Goal: Task Accomplishment & Management: Manage account settings

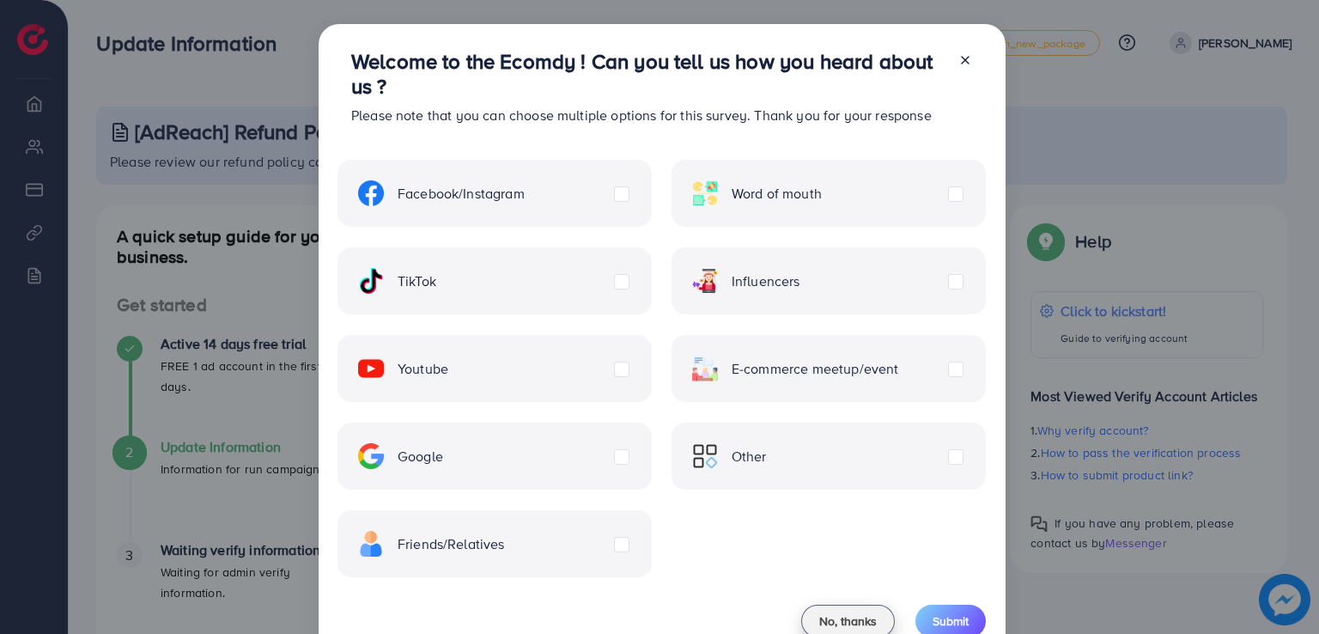
click at [869, 615] on span "No, thanks" at bounding box center [848, 620] width 58 height 17
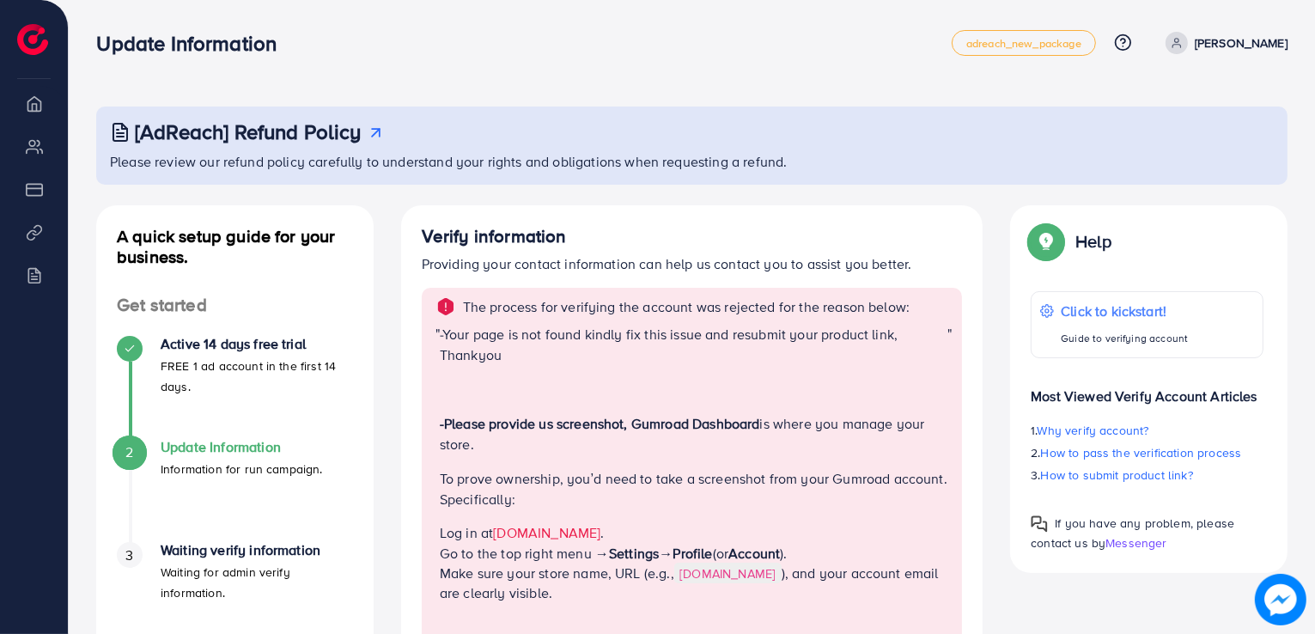
click at [1180, 46] on icon at bounding box center [1176, 46] width 8 height 3
click at [1188, 107] on span "Log out" at bounding box center [1184, 102] width 46 height 21
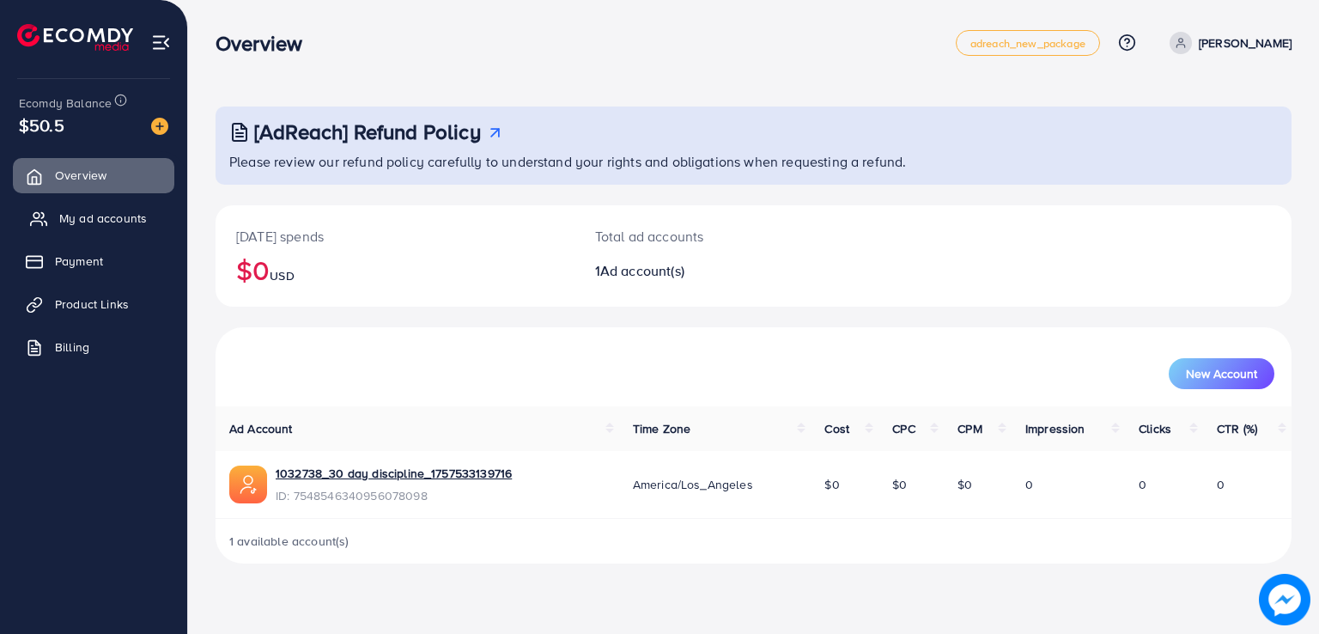
click at [133, 224] on span "My ad accounts" at bounding box center [103, 218] width 88 height 17
